Goal: Transaction & Acquisition: Purchase product/service

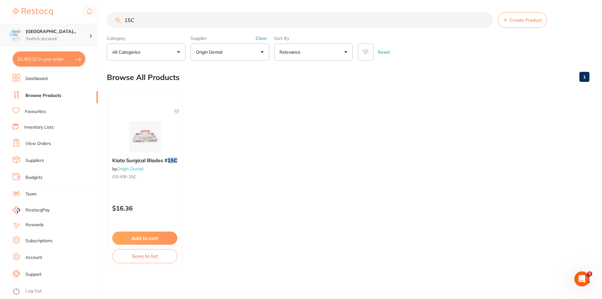
scroll to position [0, 0]
drag, startPoint x: 0, startPoint y: 46, endPoint x: 9, endPoint y: 31, distance: 16.9
click at [0, 53] on div "$1,403.32 [GEOGRAPHIC_DATA]... Switch account Riaz [MEDICAL_DATA] Experteeth De…" at bounding box center [301, 149] width 602 height 299
click at [500, 180] on ul "Monoject Curved Tip Syringe (50pcs/bag) by Origin Dental OS-MC-SYR $15.45 Add t…" at bounding box center [348, 179] width 482 height 181
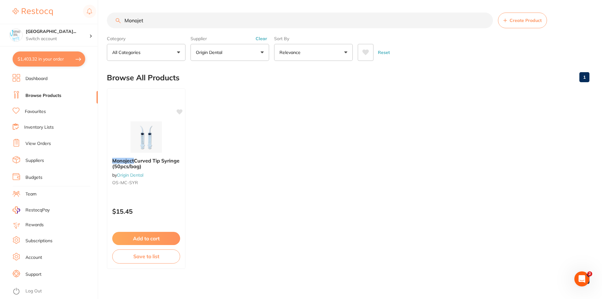
scroll to position [0, 0]
drag, startPoint x: 155, startPoint y: 23, endPoint x: 84, endPoint y: 28, distance: 70.9
click at [85, 28] on div "$1,403.32 [GEOGRAPHIC_DATA]... Switch account Riaz [MEDICAL_DATA] Experteeth De…" at bounding box center [301, 149] width 602 height 299
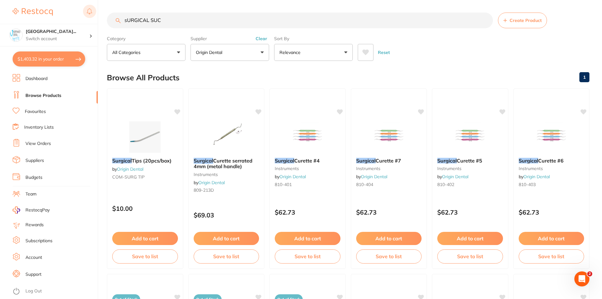
drag, startPoint x: 175, startPoint y: 21, endPoint x: 91, endPoint y: 18, distance: 83.3
click at [90, 25] on div "$1,403.32 [GEOGRAPHIC_DATA]... Switch account Riaz [MEDICAL_DATA] Experteeth De…" at bounding box center [301, 149] width 602 height 299
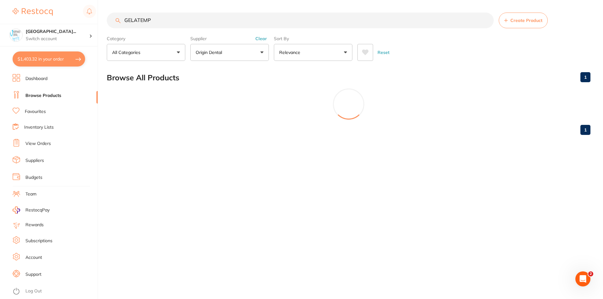
scroll to position [0, 0]
click at [266, 39] on button "Clear" at bounding box center [261, 39] width 15 height 6
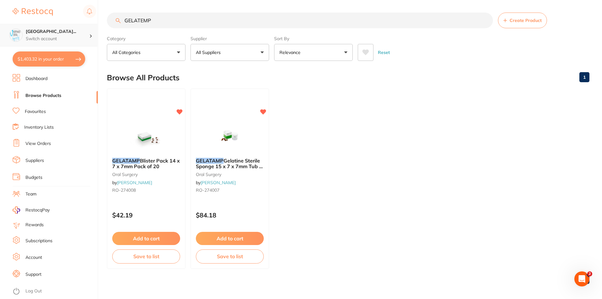
drag, startPoint x: 169, startPoint y: 20, endPoint x: 82, endPoint y: 37, distance: 88.7
click at [85, 39] on div "$1,403.32 [GEOGRAPHIC_DATA]... Switch account Riaz [MEDICAL_DATA] Experteeth De…" at bounding box center [301, 149] width 602 height 299
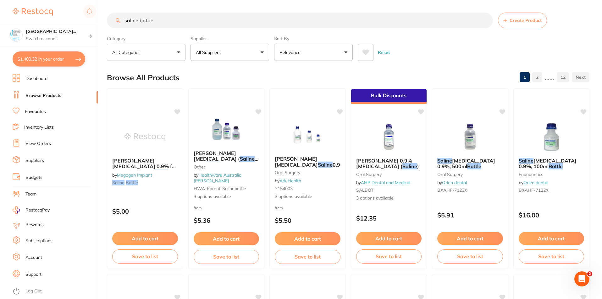
drag, startPoint x: 182, startPoint y: 20, endPoint x: 137, endPoint y: 23, distance: 44.7
click at [137, 23] on input "saline bottle" at bounding box center [300, 21] width 386 height 16
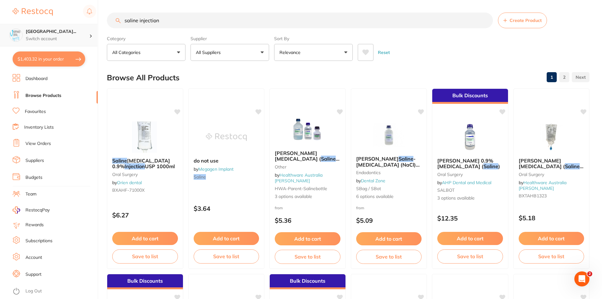
scroll to position [0, 0]
drag, startPoint x: 95, startPoint y: 40, endPoint x: 29, endPoint y: 34, distance: 66.2
click at [60, 41] on div "$1,403.32 [GEOGRAPHIC_DATA]... Switch account Riaz [MEDICAL_DATA] Experteeth De…" at bounding box center [301, 149] width 602 height 299
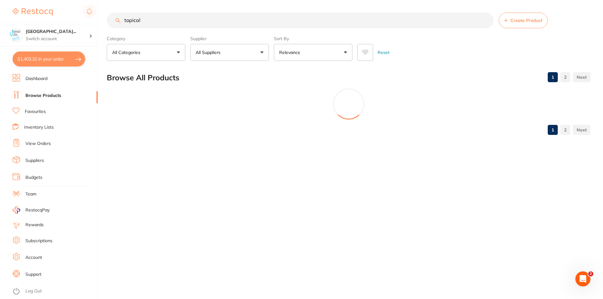
type input "topical"
click at [232, 58] on button "All Suppliers" at bounding box center [229, 52] width 79 height 17
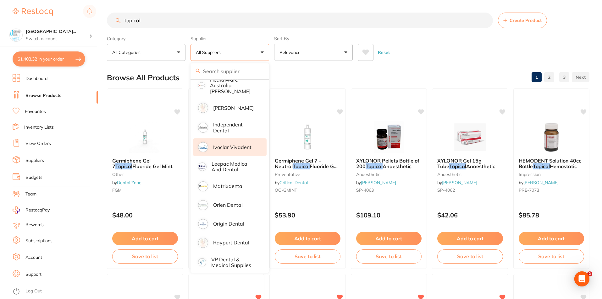
scroll to position [0, 0]
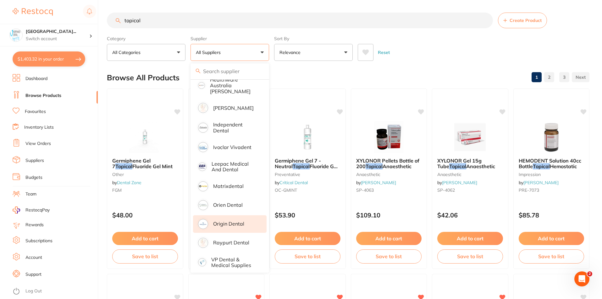
click at [239, 224] on li "Origin Dental" at bounding box center [230, 225] width 74 height 18
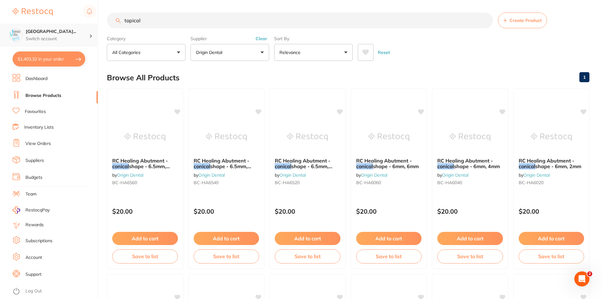
drag, startPoint x: 178, startPoint y: 21, endPoint x: 18, endPoint y: 44, distance: 162.2
click at [18, 44] on div "$1,403.32 [GEOGRAPHIC_DATA]... Switch account Riaz [MEDICAL_DATA] Experteeth De…" at bounding box center [301, 149] width 602 height 299
paste input "LAXO15"
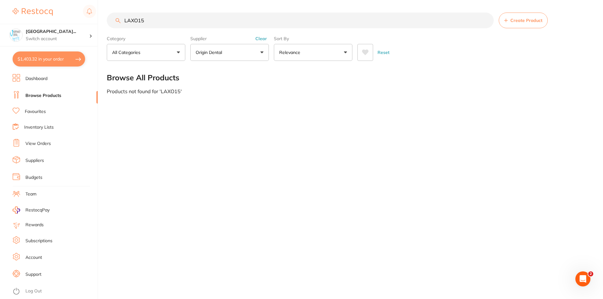
click at [258, 38] on button "Clear" at bounding box center [261, 39] width 15 height 6
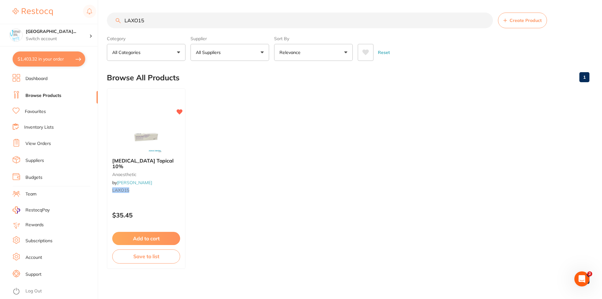
click at [461, 177] on ul "[MEDICAL_DATA] Topical 10% anaesthetic by [PERSON_NAME] LAXO15 $35.45 Add to ca…" at bounding box center [348, 179] width 482 height 181
drag, startPoint x: 127, startPoint y: 25, endPoint x: 104, endPoint y: 25, distance: 23.3
click at [106, 31] on div "$1,403.32 [GEOGRAPHIC_DATA]... Switch account Riaz [MEDICAL_DATA] Experteeth De…" at bounding box center [301, 149] width 602 height 299
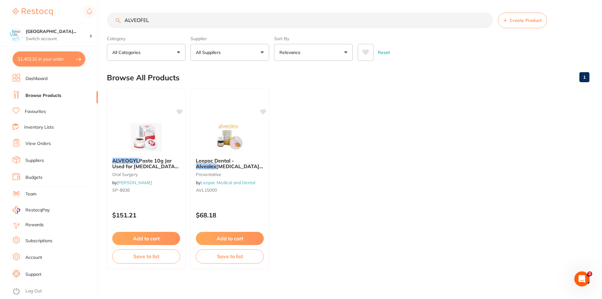
scroll to position [0, 0]
drag, startPoint x: 434, startPoint y: 216, endPoint x: 415, endPoint y: 222, distance: 19.8
click at [434, 216] on ul "ALVEOGYL Paste 10g Jar Used for [MEDICAL_DATA] Treatment [MEDICAL_DATA] by [PER…" at bounding box center [348, 179] width 482 height 181
drag, startPoint x: 169, startPoint y: 21, endPoint x: 80, endPoint y: 46, distance: 92.5
click at [80, 46] on div "$1,403.32 [GEOGRAPHIC_DATA]... Switch account Riaz [MEDICAL_DATA] Experteeth De…" at bounding box center [301, 149] width 602 height 299
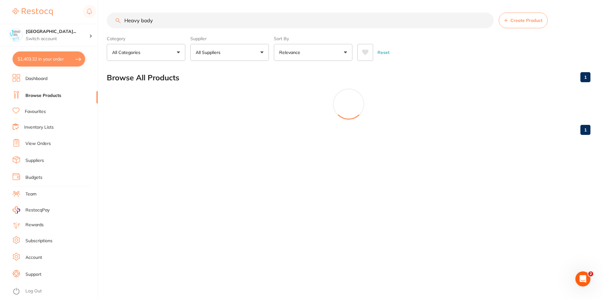
click at [197, 55] on p "All Suppliers" at bounding box center [209, 52] width 27 height 6
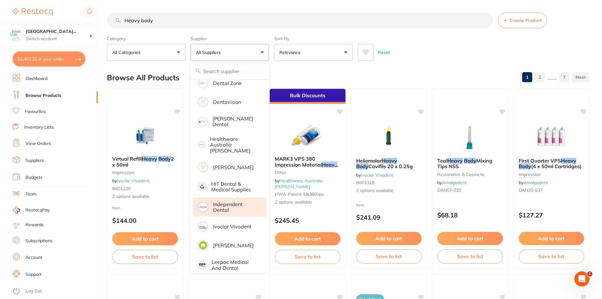
scroll to position [333, 0]
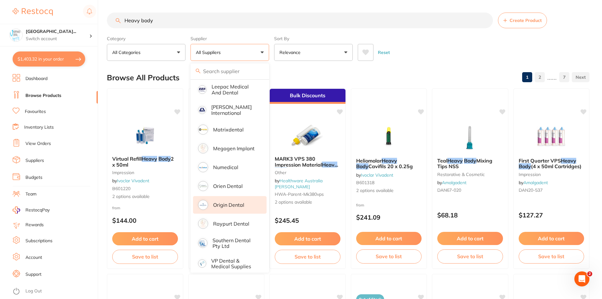
click at [242, 205] on li "Origin Dental" at bounding box center [230, 205] width 74 height 18
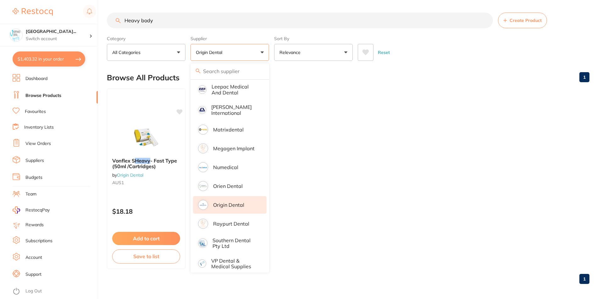
click at [387, 99] on ul "Vonflex S Heavy - Fast Type (50ml /Cartridges) by Origin Dental AUS1 $18.18 Add…" at bounding box center [348, 179] width 482 height 181
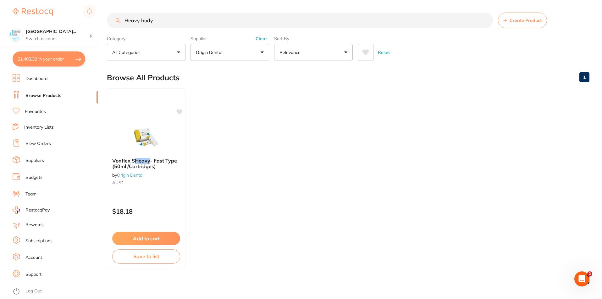
scroll to position [0, 0]
drag, startPoint x: 163, startPoint y: 17, endPoint x: 86, endPoint y: 22, distance: 77.7
click at [87, 22] on div "$1,403.32 [GEOGRAPHIC_DATA]... Switch account Riaz [MEDICAL_DATA] Experteeth De…" at bounding box center [301, 149] width 602 height 299
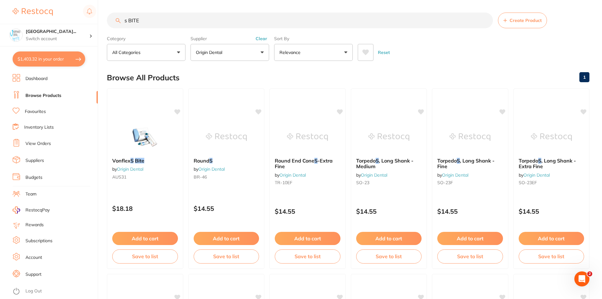
drag, startPoint x: 146, startPoint y: 24, endPoint x: 96, endPoint y: 19, distance: 50.1
click at [99, 24] on div "$1,403.32 [GEOGRAPHIC_DATA]... Switch account Riaz [MEDICAL_DATA] Experteeth De…" at bounding box center [301, 149] width 602 height 299
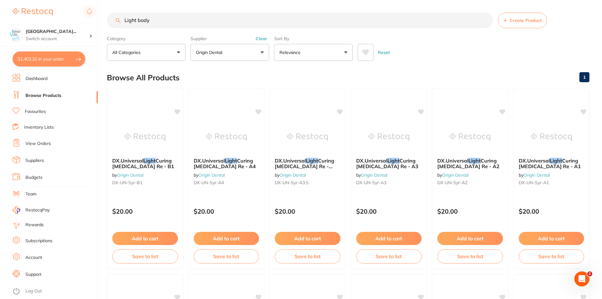
click at [259, 39] on button "Clear" at bounding box center [261, 39] width 15 height 6
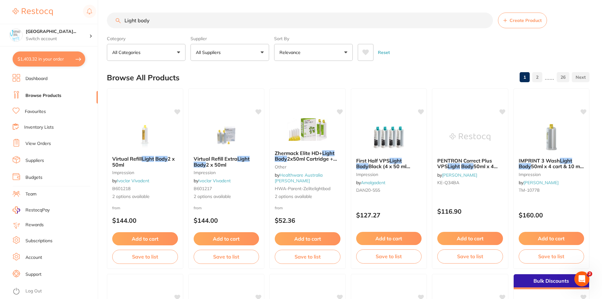
click at [236, 57] on button "All Suppliers" at bounding box center [229, 52] width 79 height 17
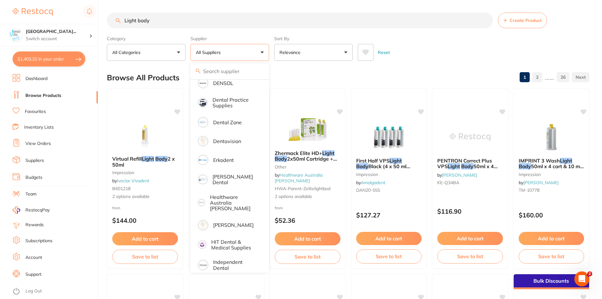
scroll to position [63, 0]
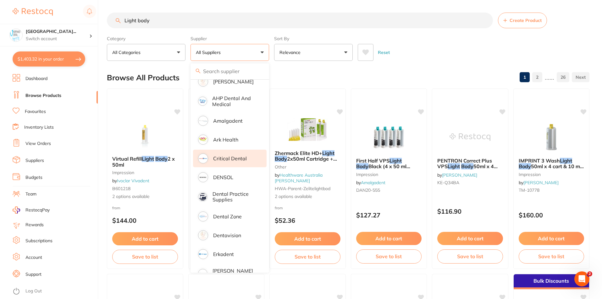
click at [236, 160] on p "Critical Dental" at bounding box center [230, 159] width 34 height 6
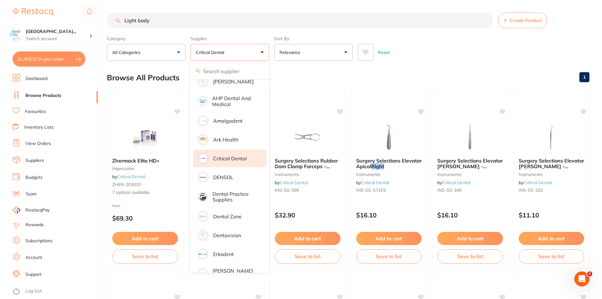
click at [421, 61] on div "Reset" at bounding box center [471, 50] width 227 height 22
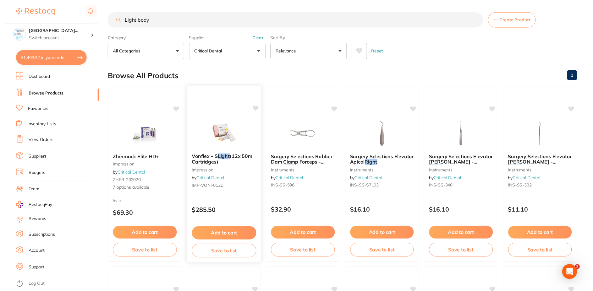
scroll to position [0, 0]
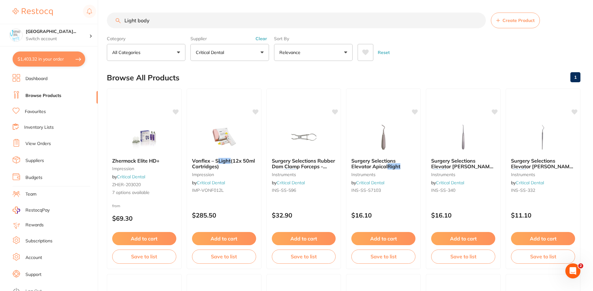
click at [264, 40] on button "Clear" at bounding box center [261, 39] width 15 height 6
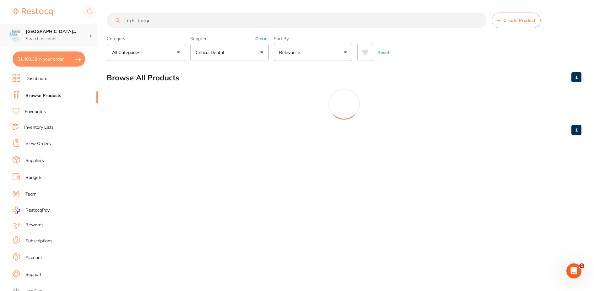
click at [39, 36] on div "$1,403.32 [GEOGRAPHIC_DATA]... Switch account Riaz [MEDICAL_DATA] Experteeth De…" at bounding box center [297, 145] width 594 height 291
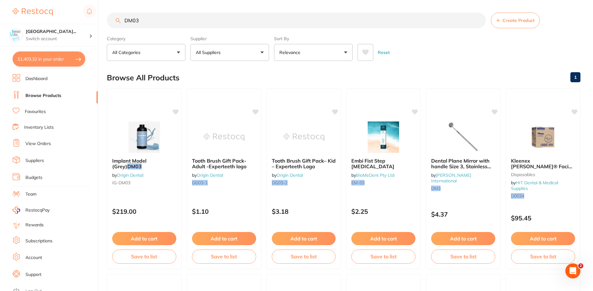
drag, startPoint x: 167, startPoint y: 21, endPoint x: -20, endPoint y: 28, distance: 186.5
click at [0, 28] on html "$1,403.32 [GEOGRAPHIC_DATA]... Switch account Riaz [MEDICAL_DATA] Experteeth De…" at bounding box center [296, 145] width 593 height 291
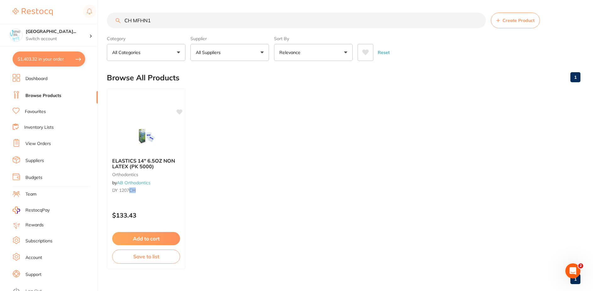
type input "CH MFHN1"
drag, startPoint x: 192, startPoint y: 25, endPoint x: 50, endPoint y: 38, distance: 142.9
click at [53, 40] on div "$1,403.32 [GEOGRAPHIC_DATA]... Switch account Riaz [MEDICAL_DATA] Experteeth De…" at bounding box center [296, 145] width 593 height 291
paste input "VXN-NDCMN101000"
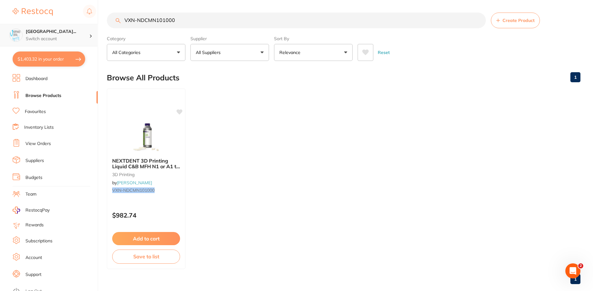
drag, startPoint x: 167, startPoint y: 27, endPoint x: 93, endPoint y: 29, distance: 73.5
click at [93, 29] on div "$1,403.32 [GEOGRAPHIC_DATA]... Switch account Riaz [MEDICAL_DATA] Experteeth De…" at bounding box center [296, 145] width 593 height 291
paste input "IG-TN11"
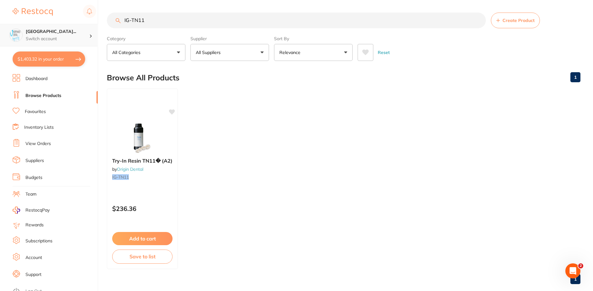
drag, startPoint x: 158, startPoint y: 21, endPoint x: 46, endPoint y: 25, distance: 111.9
click at [48, 27] on div "$1,403.32 [GEOGRAPHIC_DATA]... Switch account Riaz [MEDICAL_DATA] Experteeth De…" at bounding box center [296, 145] width 593 height 291
paste input "SG0"
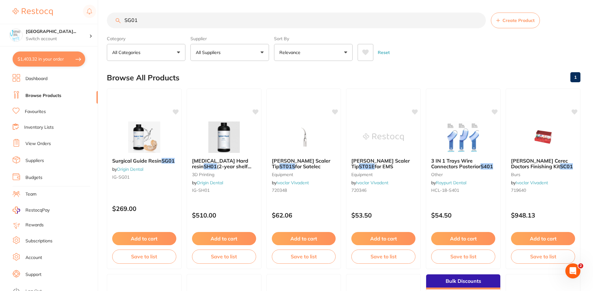
scroll to position [0, 0]
drag, startPoint x: 165, startPoint y: 19, endPoint x: 82, endPoint y: 19, distance: 82.3
click at [83, 19] on div "$1,403.32 [GEOGRAPHIC_DATA]... Switch account Riaz [MEDICAL_DATA] Experteeth De…" at bounding box center [296, 145] width 593 height 291
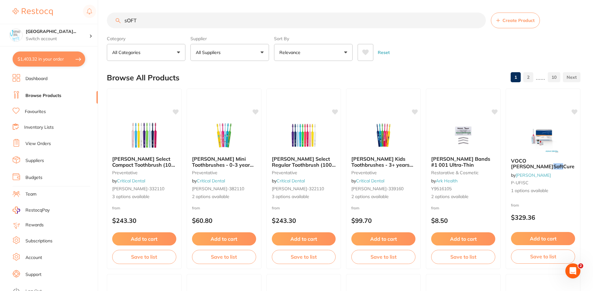
drag, startPoint x: 153, startPoint y: 19, endPoint x: 0, endPoint y: 32, distance: 153.8
click at [0, 32] on html "$1,403.32 [GEOGRAPHIC_DATA]... Switch account Riaz [MEDICAL_DATA] Experteeth De…" at bounding box center [296, 145] width 593 height 291
paste input "2GC-5030256"
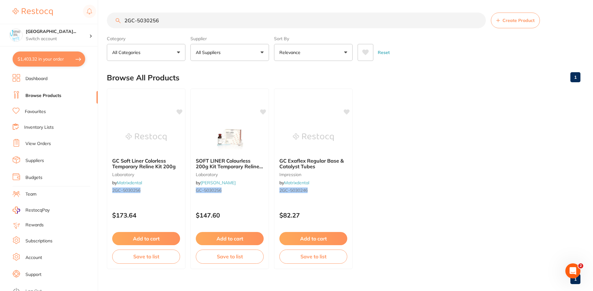
scroll to position [0, 0]
drag, startPoint x: 167, startPoint y: 19, endPoint x: -24, endPoint y: 42, distance: 192.0
click at [0, 42] on html "$1,403.32 [GEOGRAPHIC_DATA]... Switch account Riaz [MEDICAL_DATA] Experteeth De…" at bounding box center [296, 145] width 593 height 291
paste input "F040020"
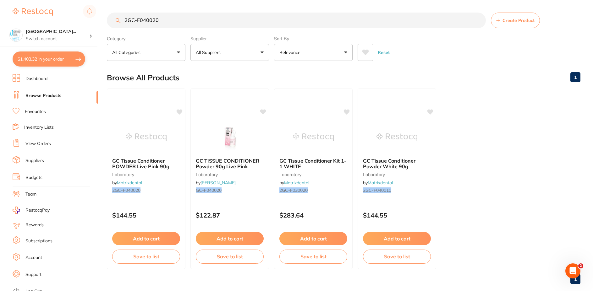
drag, startPoint x: 166, startPoint y: 21, endPoint x: 57, endPoint y: 51, distance: 113.0
click at [57, 51] on div "$1,403.32 [GEOGRAPHIC_DATA]... Switch account Riaz [MEDICAL_DATA] Experteeth De…" at bounding box center [296, 145] width 593 height 291
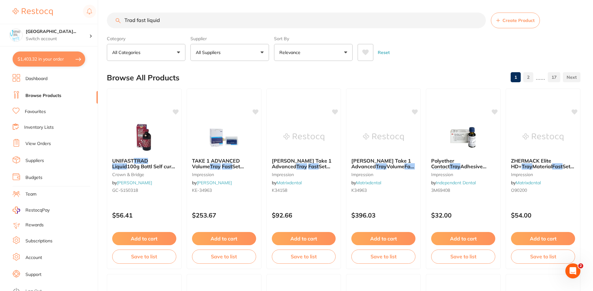
scroll to position [0, 0]
drag, startPoint x: 155, startPoint y: 23, endPoint x: 147, endPoint y: 21, distance: 8.3
click at [147, 21] on input "Trad fast liquid" at bounding box center [296, 21] width 379 height 16
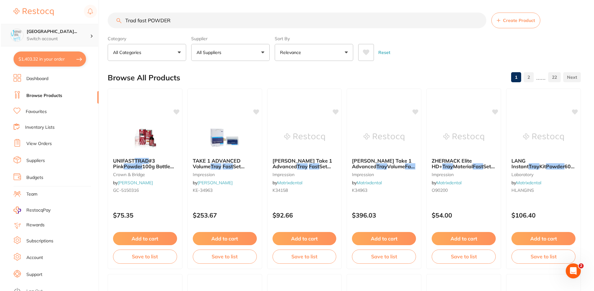
scroll to position [0, 0]
drag, startPoint x: 195, startPoint y: 19, endPoint x: 55, endPoint y: 38, distance: 142.0
click at [55, 38] on div "$1,403.32 [GEOGRAPHIC_DATA]... Switch account Riaz [MEDICAL_DATA] Experteeth De…" at bounding box center [296, 145] width 593 height 291
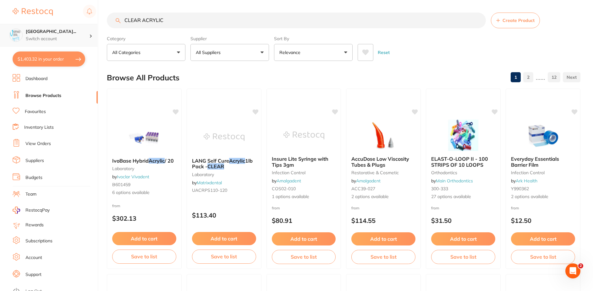
drag, startPoint x: 166, startPoint y: 16, endPoint x: 86, endPoint y: 37, distance: 82.5
click at [86, 37] on div "$1,403.32 [GEOGRAPHIC_DATA]... Switch account Riaz [MEDICAL_DATA] Experteeth De…" at bounding box center [296, 145] width 593 height 291
paste input "VX-CP500GCL4"
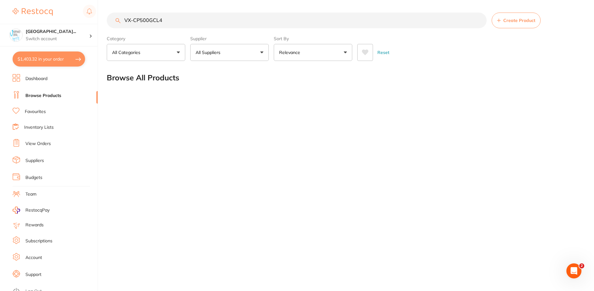
click at [226, 52] on span at bounding box center [224, 52] width 3 height 3
click at [195, 20] on input "VX-CP500GCL4" at bounding box center [297, 21] width 380 height 16
click at [184, 22] on input "VX-CP500GCL4" at bounding box center [297, 21] width 380 height 16
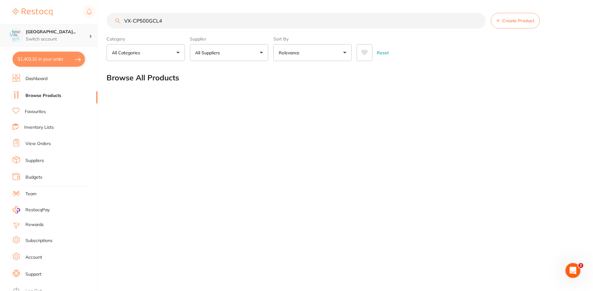
scroll to position [0, 0]
drag, startPoint x: 112, startPoint y: 32, endPoint x: 81, endPoint y: 32, distance: 30.8
click at [81, 32] on div "$1,403.32 [GEOGRAPHIC_DATA]... Switch account Riaz [MEDICAL_DATA] Experteeth De…" at bounding box center [297, 145] width 594 height 291
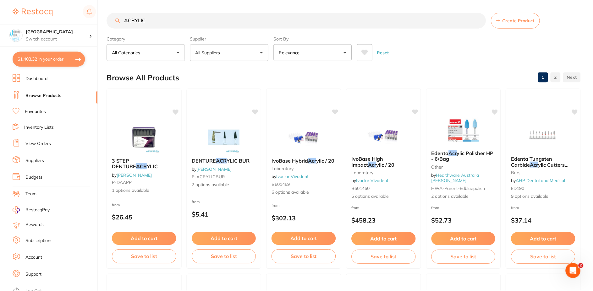
scroll to position [0, 0]
click at [245, 53] on button "All Suppliers" at bounding box center [229, 52] width 79 height 17
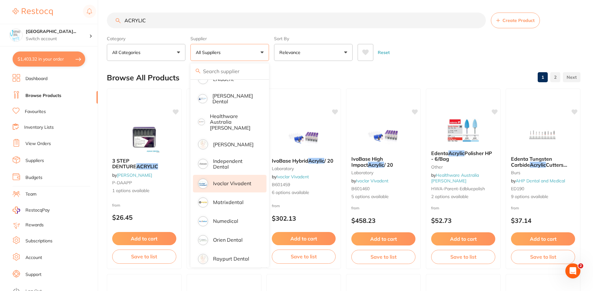
scroll to position [94, 0]
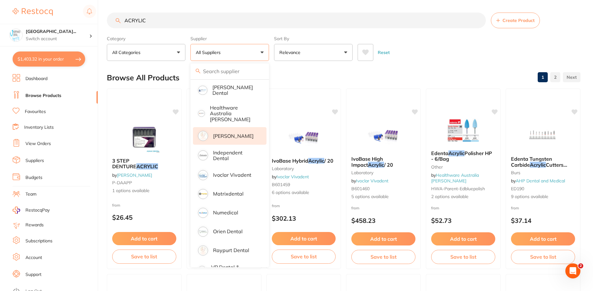
click at [245, 133] on p "[PERSON_NAME]" at bounding box center [233, 136] width 41 height 6
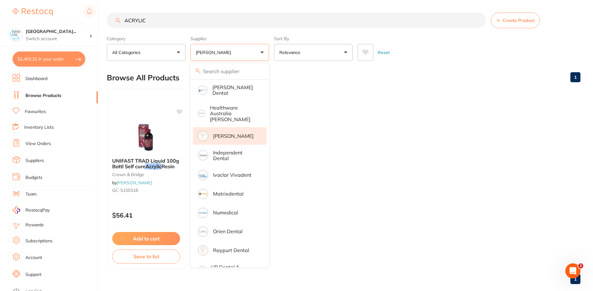
click at [434, 52] on div "Reset" at bounding box center [467, 50] width 218 height 22
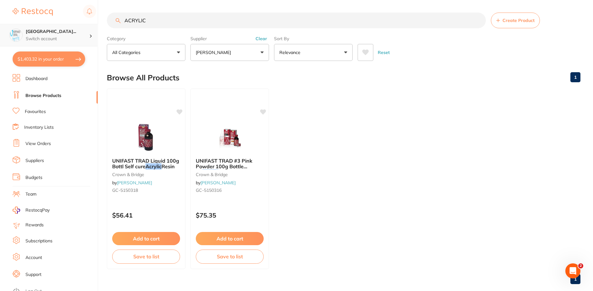
scroll to position [0, 0]
drag, startPoint x: 155, startPoint y: 18, endPoint x: 92, endPoint y: 29, distance: 63.4
click at [92, 29] on div "$1,403.32 [GEOGRAPHIC_DATA]... Switch account Riaz [MEDICAL_DATA] Experteeth De…" at bounding box center [296, 145] width 593 height 291
click at [264, 36] on button "Clear" at bounding box center [261, 39] width 15 height 6
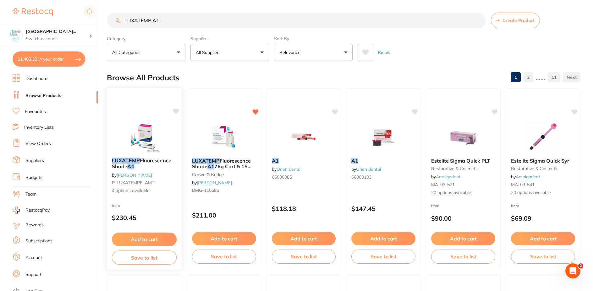
scroll to position [0, 0]
drag, startPoint x: 182, startPoint y: 20, endPoint x: 72, endPoint y: 49, distance: 113.8
click at [72, 49] on div "$1,403.32 [GEOGRAPHIC_DATA]... Switch account Riaz [MEDICAL_DATA] Experteeth De…" at bounding box center [296, 145] width 593 height 291
paste input "KE-33215"
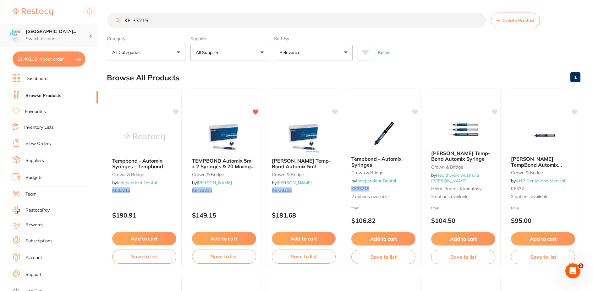
scroll to position [0, 0]
drag, startPoint x: 157, startPoint y: 20, endPoint x: 59, endPoint y: 35, distance: 99.1
click at [59, 35] on div "$1,403.32 [GEOGRAPHIC_DATA]... Switch account Riaz [MEDICAL_DATA] Experteeth De…" at bounding box center [296, 145] width 593 height 291
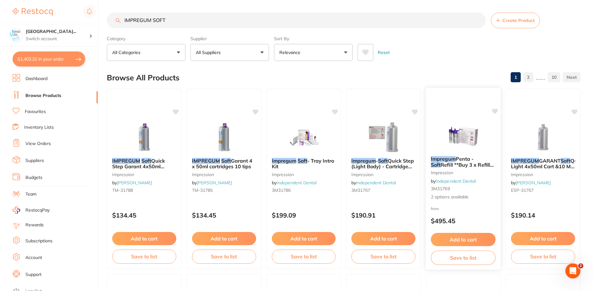
scroll to position [0, 0]
type input "IMPREGUM SOFT"
click at [472, 194] on span "2 options available" at bounding box center [463, 197] width 65 height 6
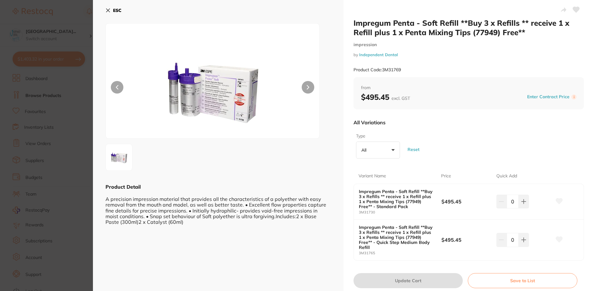
click at [108, 10] on icon at bounding box center [108, 10] width 3 height 3
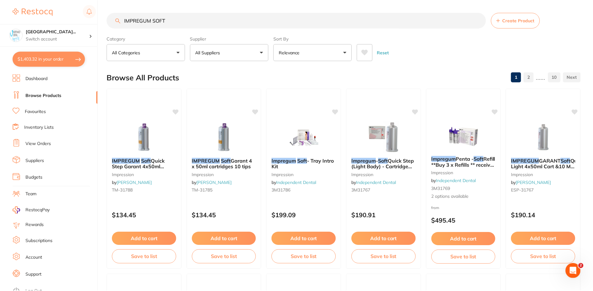
scroll to position [1, 0]
